Goal: Information Seeking & Learning: Learn about a topic

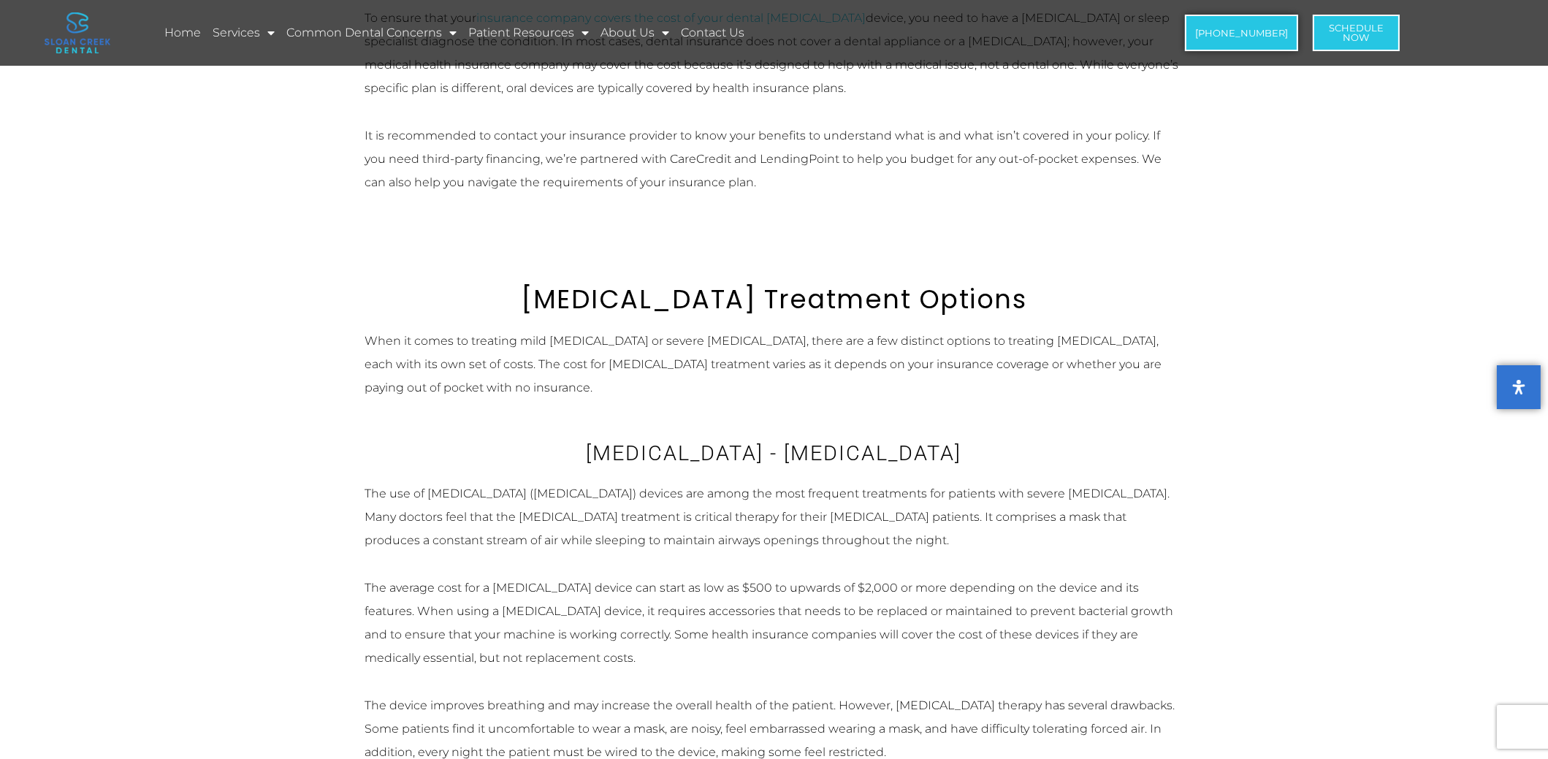
scroll to position [1205, 0]
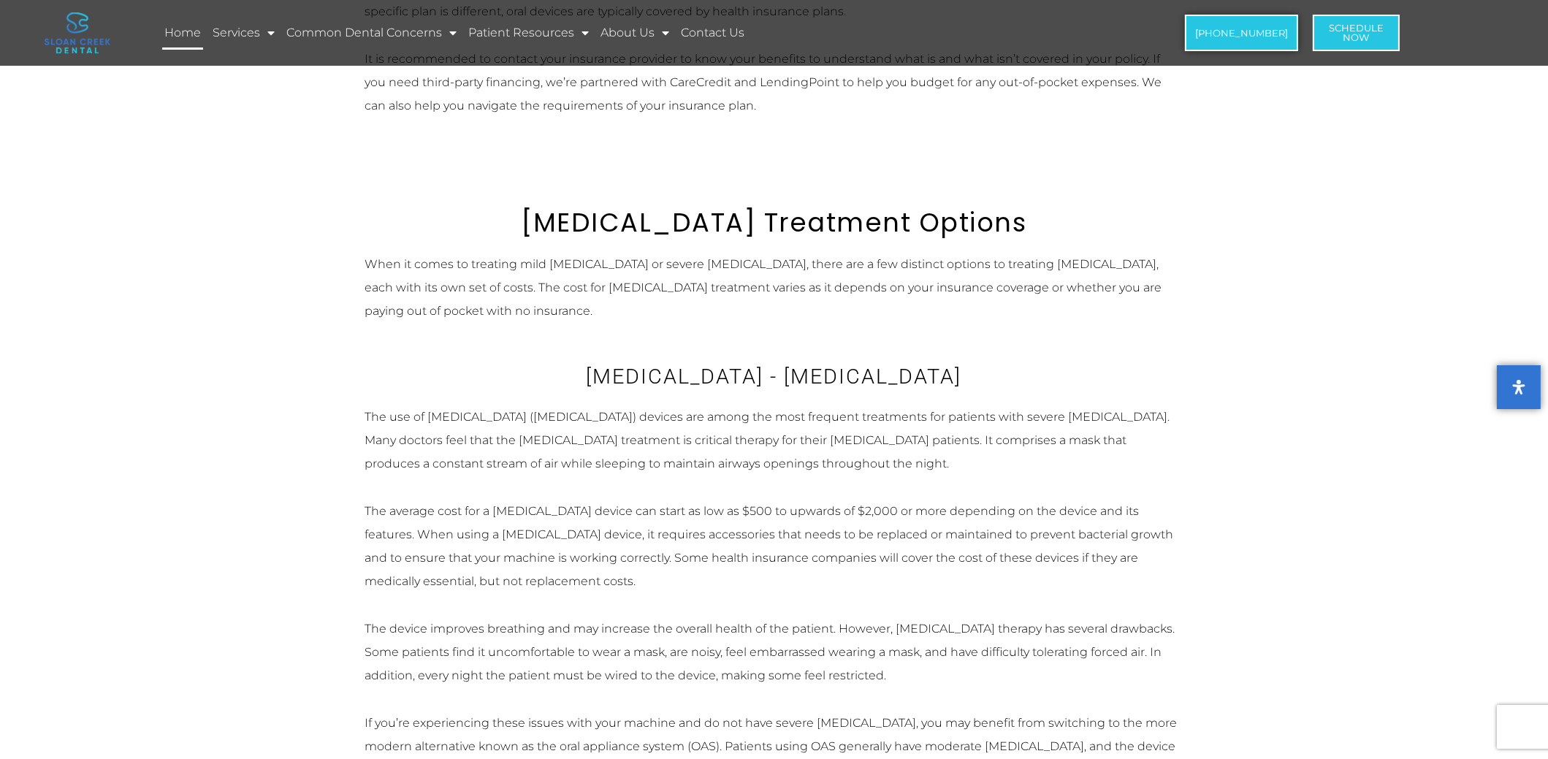
click at [180, 34] on link "Home" at bounding box center [182, 33] width 41 height 34
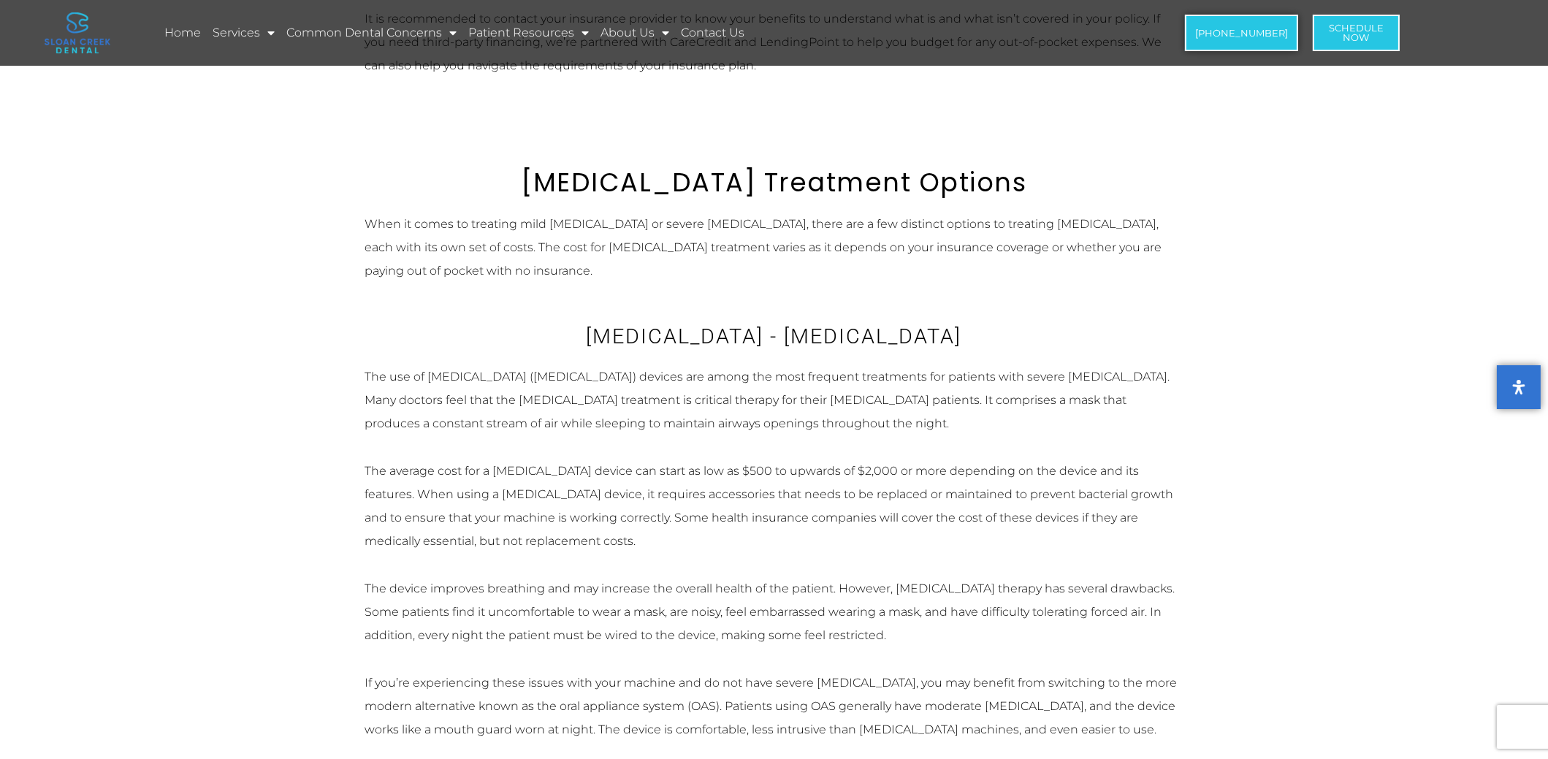
scroll to position [1251, 0]
